Goal: Navigation & Orientation: Find specific page/section

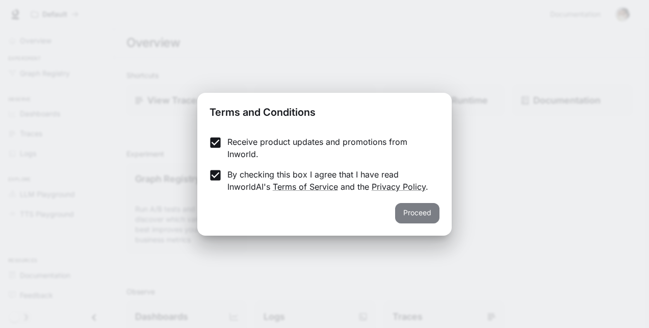
click at [412, 210] on button "Proceed" at bounding box center [417, 213] width 44 height 20
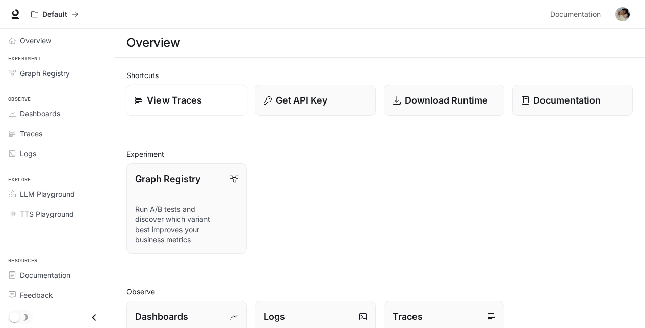
click at [186, 110] on link "View Traces" at bounding box center [187, 101] width 122 height 32
click at [454, 185] on div "Graph Registry Run A/B tests and discover which variant best improves your busi…" at bounding box center [375, 204] width 515 height 98
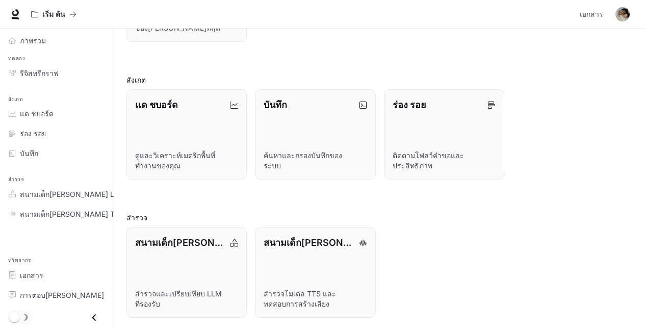
scroll to position [214, 0]
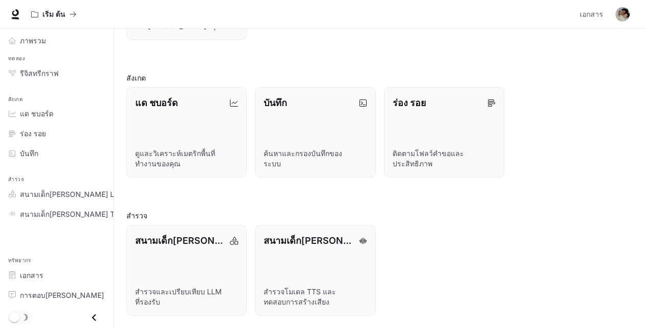
click at [535, 204] on div "ทาง ลัด ดูร่องรอย รับคีย์ API ดาวน์โหลดรันไทม์ เอกสาร ทดลอง รีจิสทรีกราฟ เรียกใ…" at bounding box center [379, 86] width 506 height 460
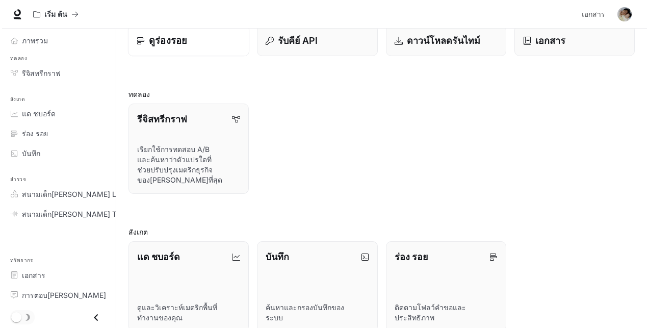
scroll to position [0, 0]
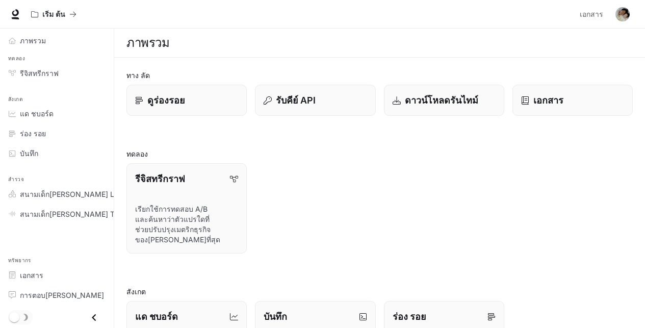
click at [531, 188] on div "รีจิสทรีกราฟ เรียกใช้การทดสอบ A/B และค้นหาว่าตัวแปรใดที่ช่วยปรับปรุงเมตริกธุรกิ…" at bounding box center [375, 204] width 515 height 98
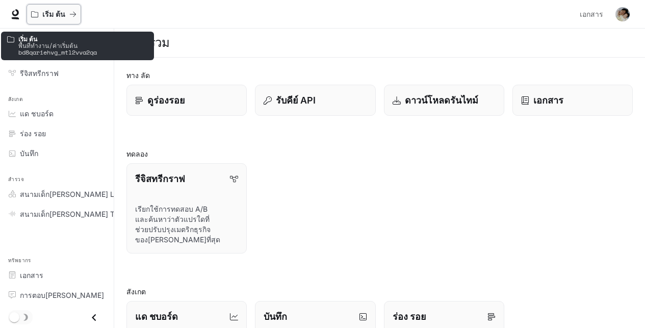
click at [67, 15] on div "เริ่ม ต้น" at bounding box center [50, 14] width 38 height 9
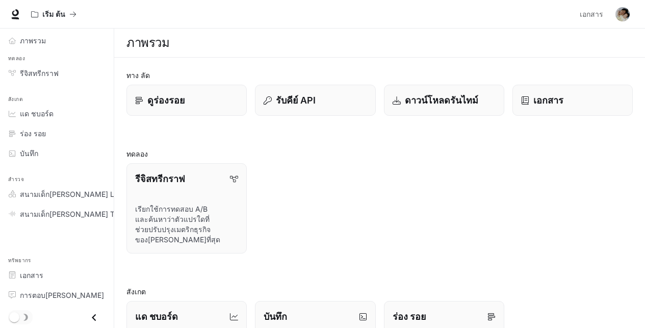
click at [384, 166] on div "รีจิสทรีกราฟ เรียกใช้การทดสอบ A/B และค้นหาว่าตัวแปรใดที่ช่วยปรับปรุงเมตริกธุรกิ…" at bounding box center [375, 204] width 515 height 98
drag, startPoint x: 538, startPoint y: 150, endPoint x: 445, endPoint y: 214, distance: 112.2
click at [451, 215] on div "รีจิสทรีกราฟ เรียกใช้การทดสอบ A/B และค้นหาว่าตัวแปรใดที่ช่วยปรับปรุงเมตริกธุรกิ…" at bounding box center [375, 204] width 515 height 98
drag, startPoint x: 415, startPoint y: 173, endPoint x: 275, endPoint y: 155, distance: 141.0
click at [275, 155] on section "ทดลอง รีจิสทรีกราฟ เรียกใช้การทดสอบ A/B และค้นหาว่าตัวแปรใดที่ช่วยปรับปรุงเมตริ…" at bounding box center [379, 200] width 506 height 105
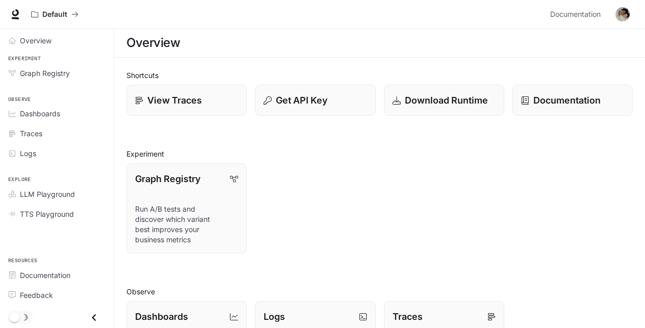
click at [474, 225] on div "Graph Registry Run A/B tests and discover which variant best improves your busi…" at bounding box center [375, 204] width 515 height 98
click at [402, 165] on div "Graph Registry Run A/B tests and discover which variant best improves your busi…" at bounding box center [375, 204] width 515 height 98
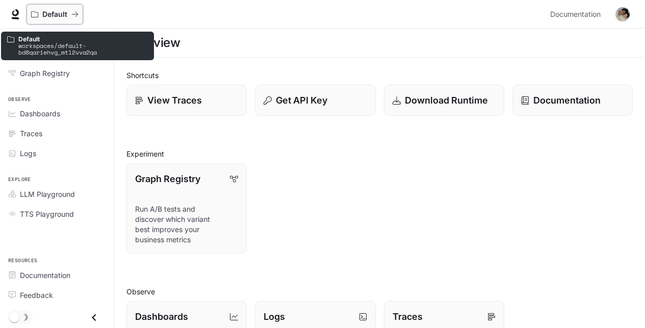
click at [37, 17] on icon "All workspaces" at bounding box center [34, 14] width 7 height 6
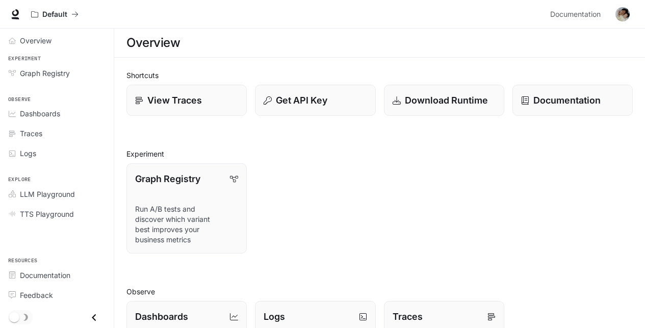
click at [623, 11] on img "button" at bounding box center [623, 14] width 14 height 14
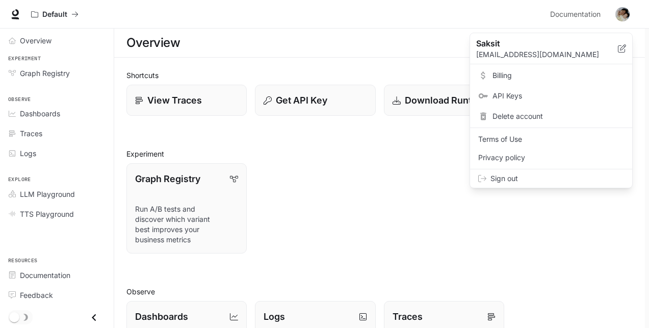
click at [590, 17] on div at bounding box center [324, 164] width 649 height 328
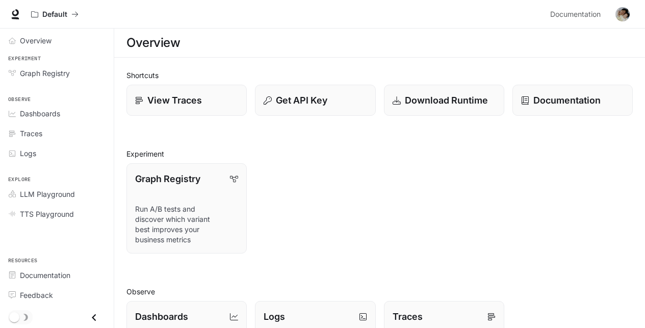
click at [361, 186] on div "Graph Registry Run A/B tests and discover which variant best improves your busi…" at bounding box center [375, 204] width 515 height 98
click at [409, 177] on div "Graph Registry Run A/B tests and discover which variant best improves your busi…" at bounding box center [375, 204] width 515 height 98
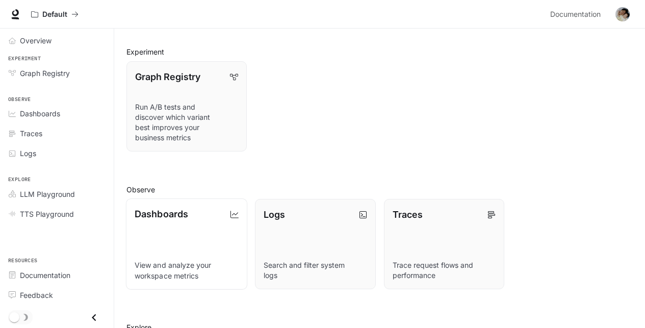
click at [163, 219] on p "Dashboards" at bounding box center [162, 214] width 54 height 14
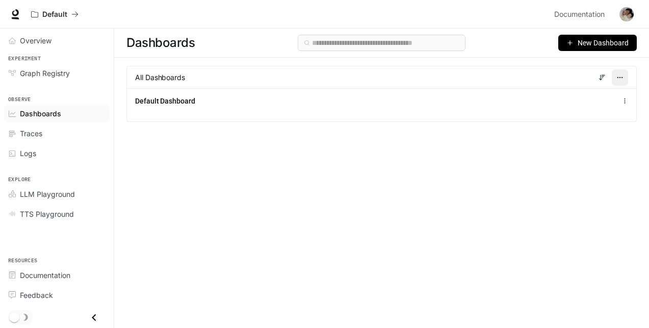
click at [622, 74] on icon "button" at bounding box center [620, 77] width 7 height 7
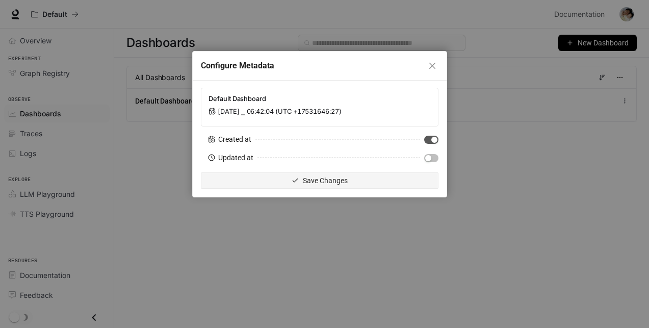
drag, startPoint x: 434, startPoint y: 64, endPoint x: 473, endPoint y: 62, distance: 39.8
click at [437, 64] on span "Close" at bounding box center [432, 66] width 11 height 8
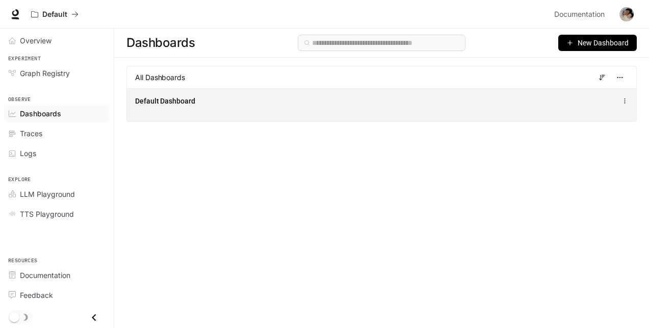
click at [627, 100] on icon at bounding box center [625, 100] width 7 height 7
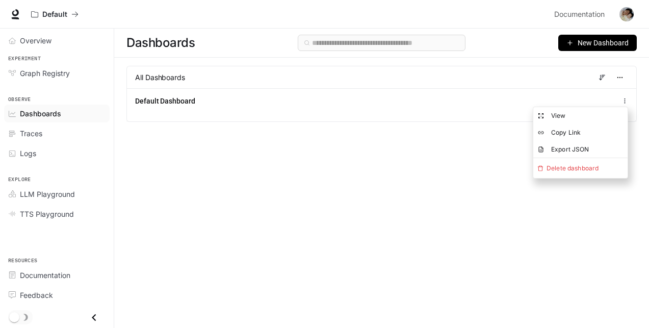
drag, startPoint x: 413, startPoint y: 174, endPoint x: 405, endPoint y: 174, distance: 7.7
click at [412, 174] on div "Dashboards New Dashboard All Dashboards Default Dashboard" at bounding box center [381, 160] width 535 height 263
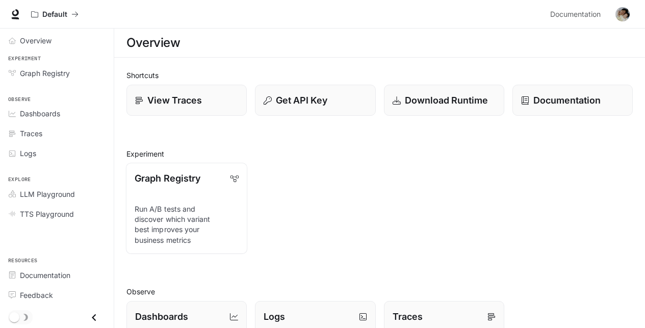
click at [200, 239] on p "Run A/B tests and discover which variant best improves your business metrics" at bounding box center [187, 224] width 104 height 41
